Goal: Check status: Check status

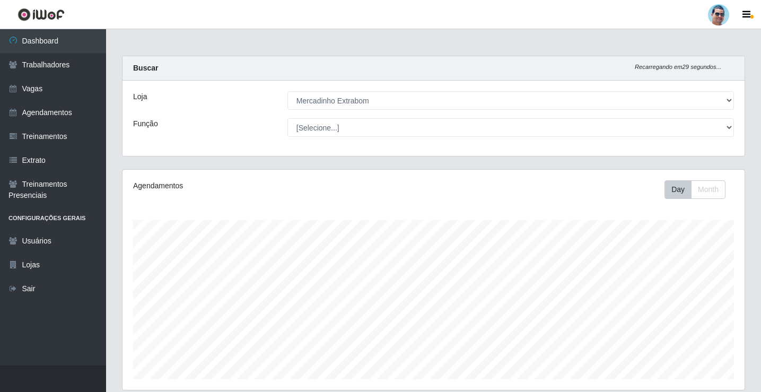
select select "175"
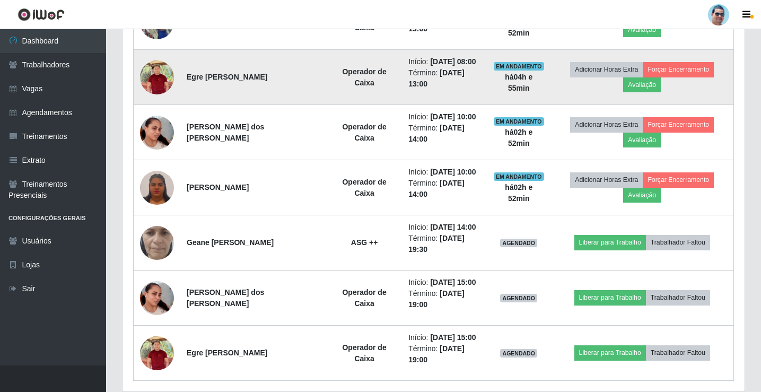
scroll to position [351, 0]
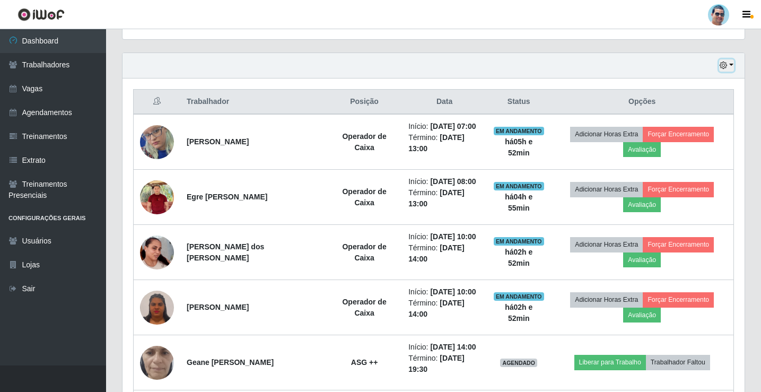
click at [729, 69] on button "button" at bounding box center [727, 65] width 15 height 12
click at [732, 64] on button "button" at bounding box center [727, 65] width 15 height 12
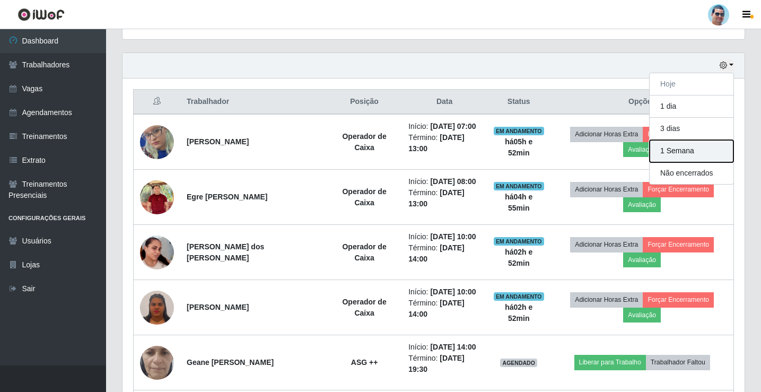
click at [701, 146] on button "1 Semana" at bounding box center [692, 151] width 84 height 22
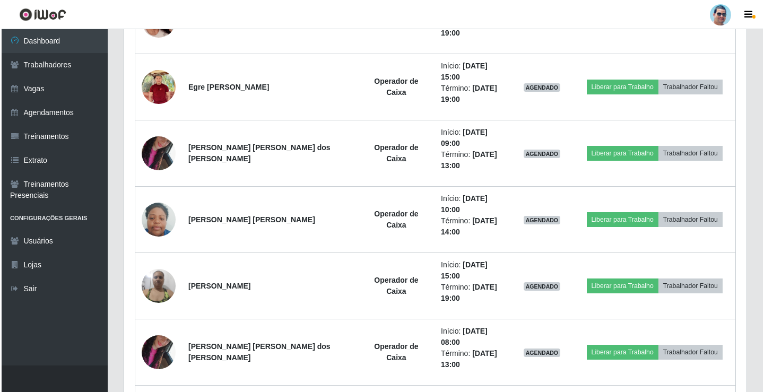
scroll to position [828, 0]
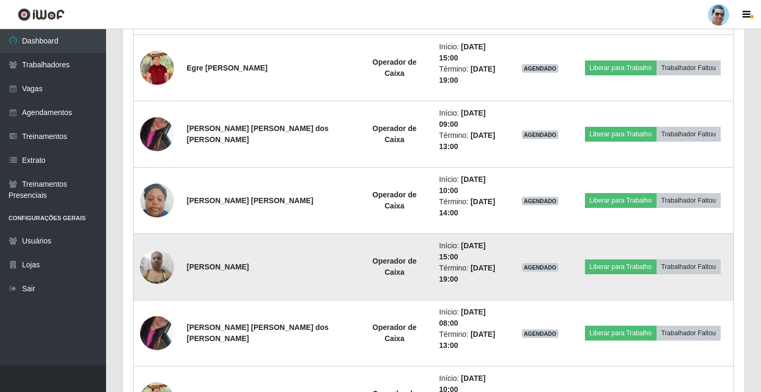
click at [153, 244] on img at bounding box center [157, 266] width 34 height 45
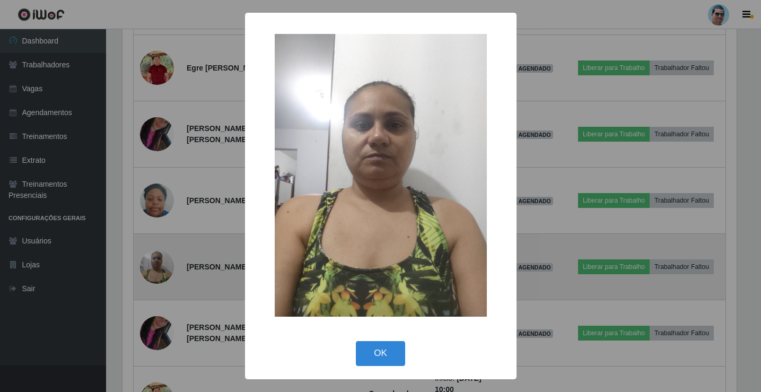
scroll to position [220, 617]
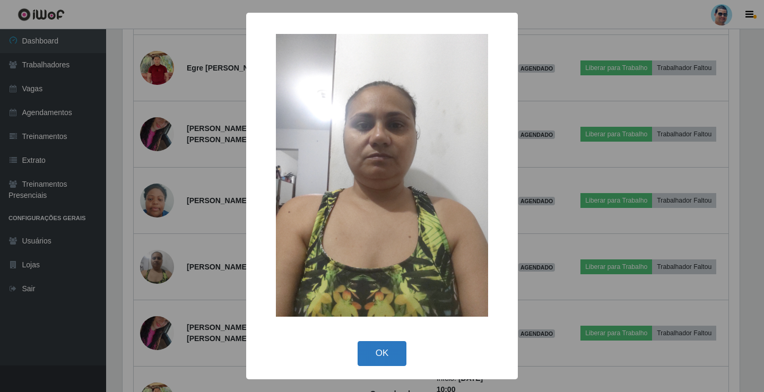
click at [388, 359] on button "OK" at bounding box center [382, 353] width 49 height 25
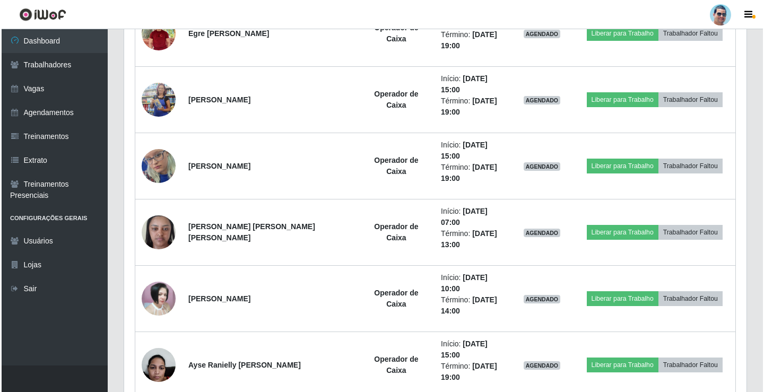
scroll to position [1412, 0]
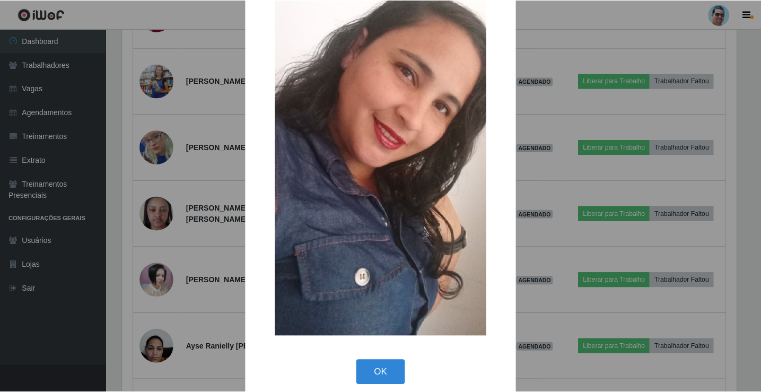
scroll to position [78, 0]
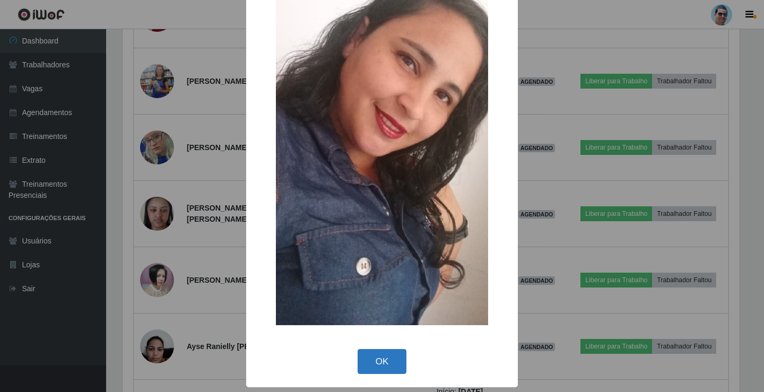
click at [380, 356] on button "OK" at bounding box center [382, 361] width 49 height 25
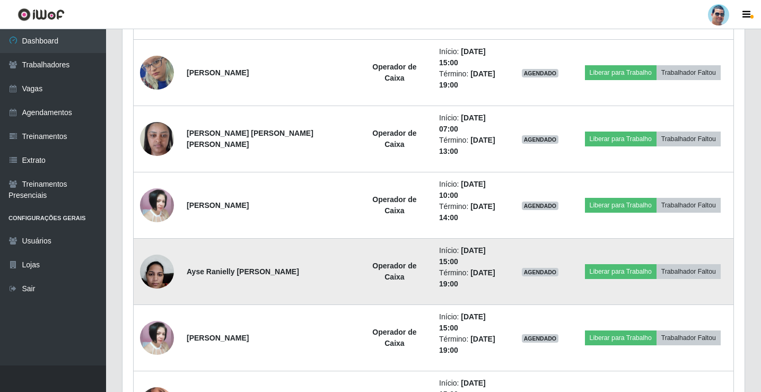
scroll to position [1503, 0]
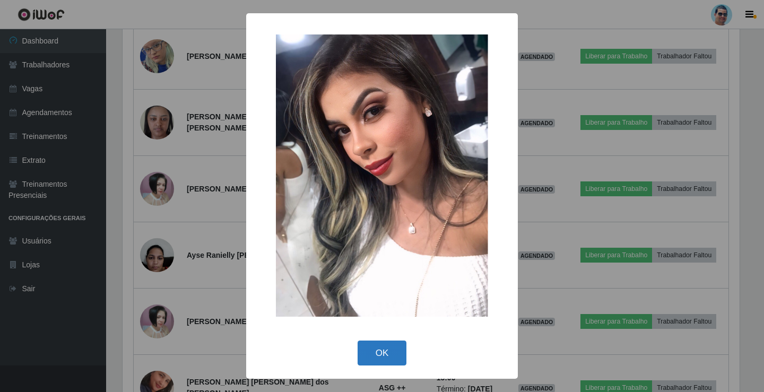
click at [375, 360] on button "OK" at bounding box center [382, 353] width 49 height 25
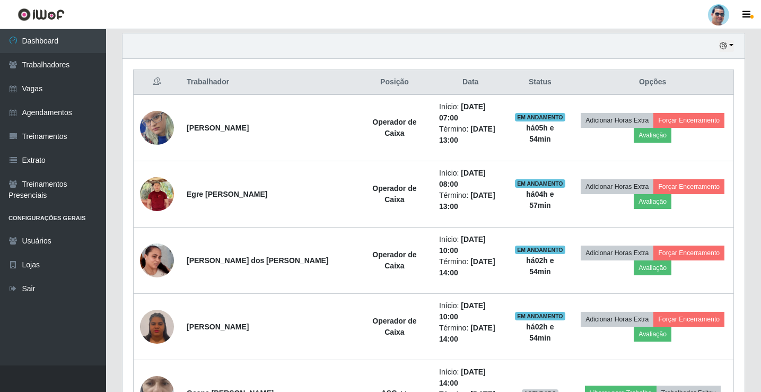
scroll to position [389, 0]
